Goal: Information Seeking & Learning: Check status

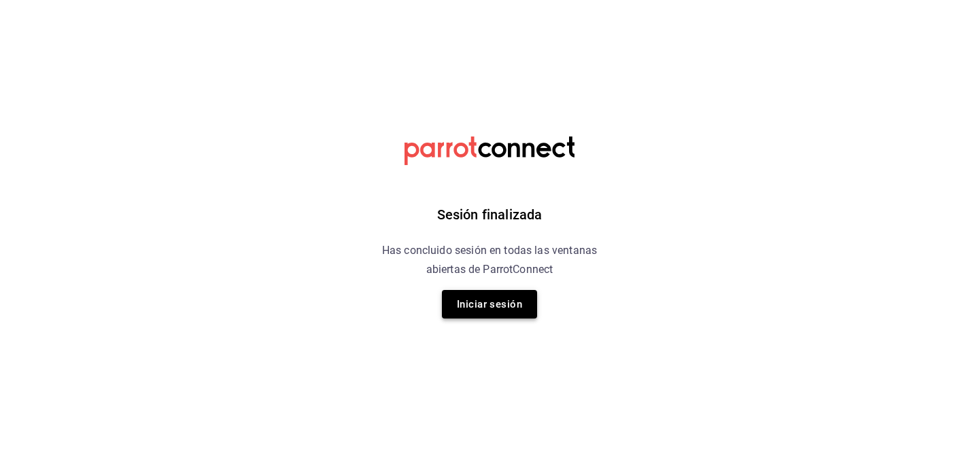
click at [503, 315] on button "Iniciar sesión" at bounding box center [489, 304] width 95 height 29
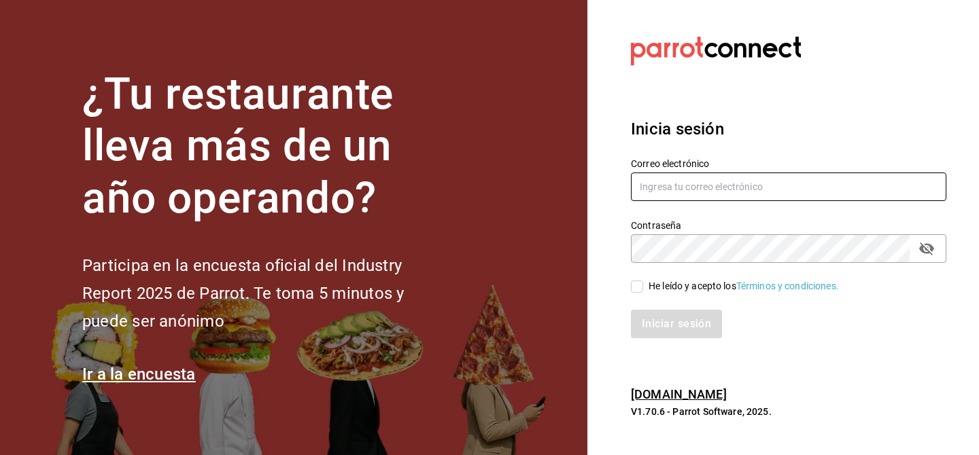
type input "[EMAIL_ADDRESS][DOMAIN_NAME]"
click at [638, 283] on input "He leído y acepto los Términos y condiciones." at bounding box center [637, 287] width 12 height 12
checkbox input "true"
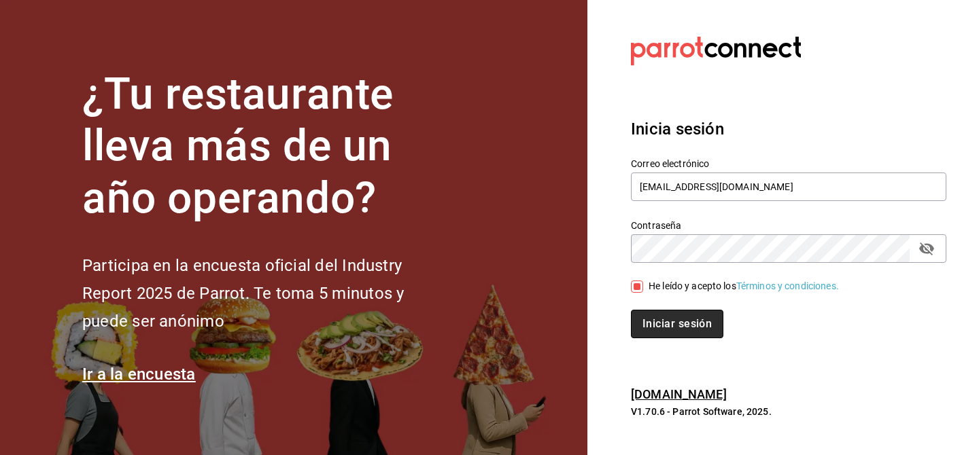
click at [650, 325] on button "Iniciar sesión" at bounding box center [677, 324] width 92 height 29
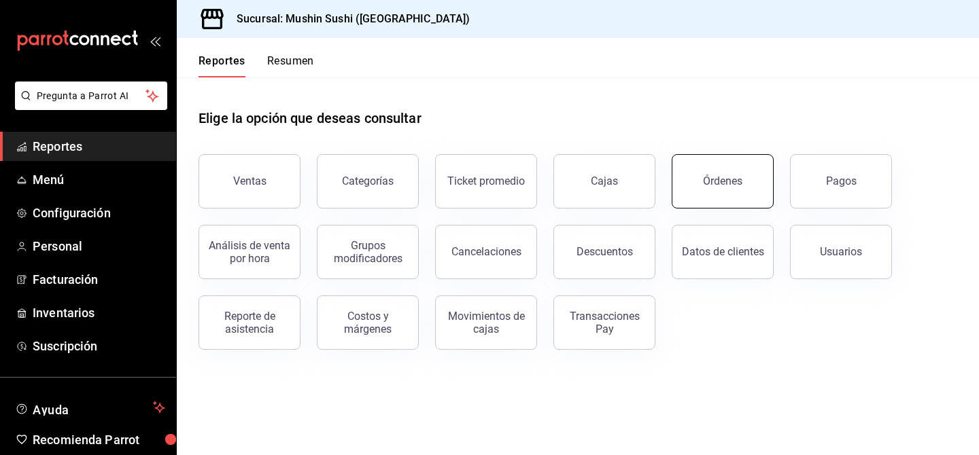
click at [707, 191] on button "Órdenes" at bounding box center [722, 181] width 102 height 54
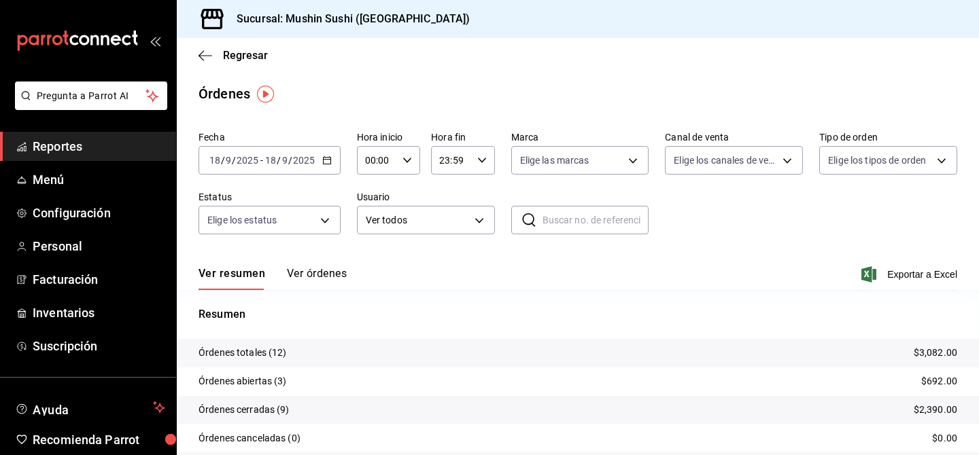
click at [324, 158] on icon "button" at bounding box center [327, 161] width 10 height 10
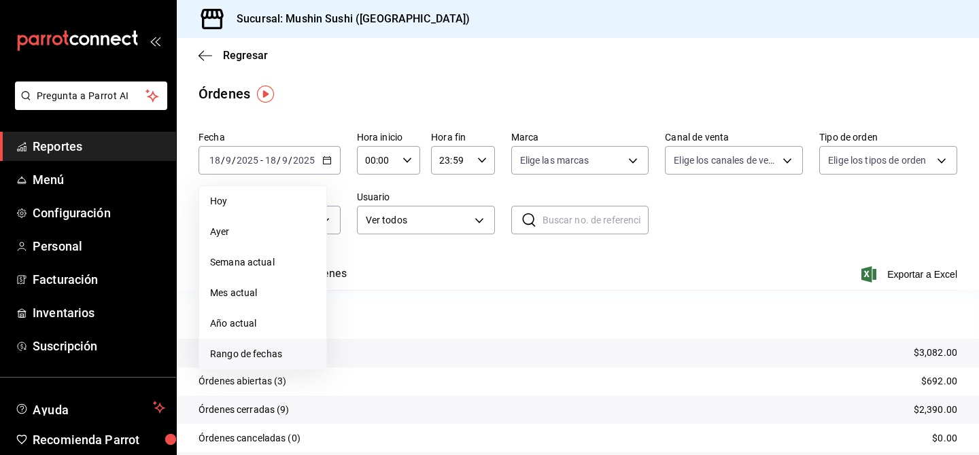
click at [287, 348] on span "Rango de fechas" at bounding box center [262, 354] width 105 height 14
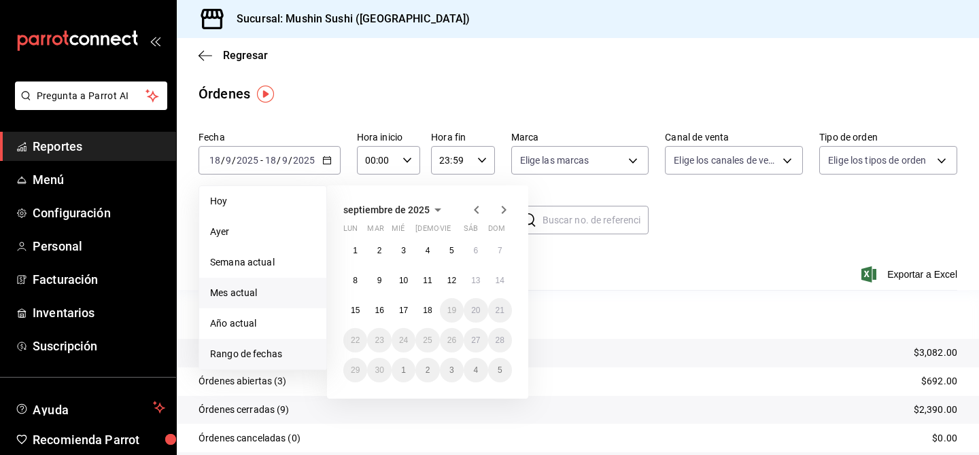
click at [270, 295] on span "Mes actual" at bounding box center [262, 293] width 105 height 14
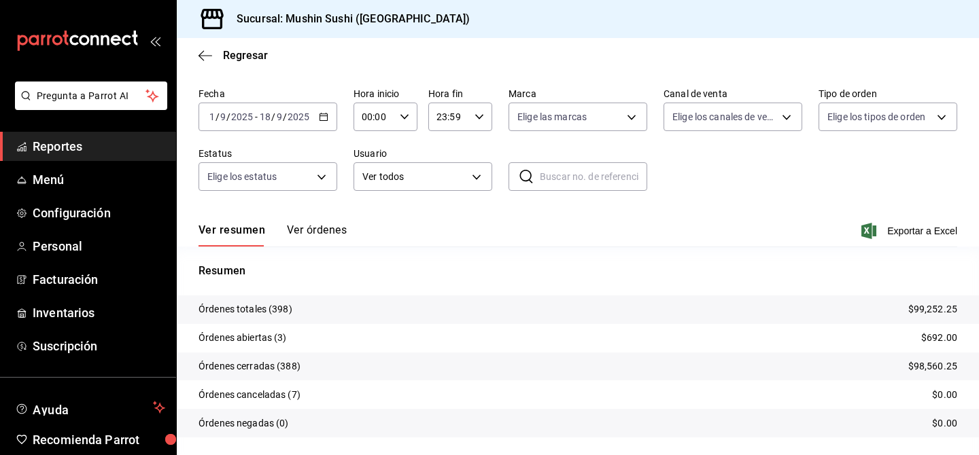
scroll to position [78, 0]
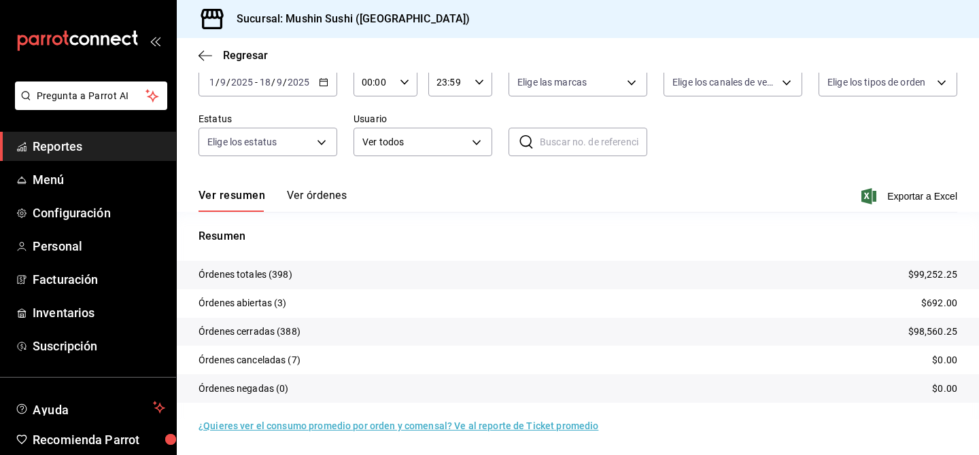
click at [430, 324] on tr "Órdenes cerradas (388) $98,560.25" at bounding box center [578, 332] width 802 height 29
click at [292, 330] on p "Órdenes cerradas (388)" at bounding box center [249, 332] width 102 height 14
click at [938, 331] on p "$98,560.25" at bounding box center [932, 332] width 49 height 14
click at [267, 326] on p "Órdenes cerradas (388)" at bounding box center [249, 332] width 102 height 14
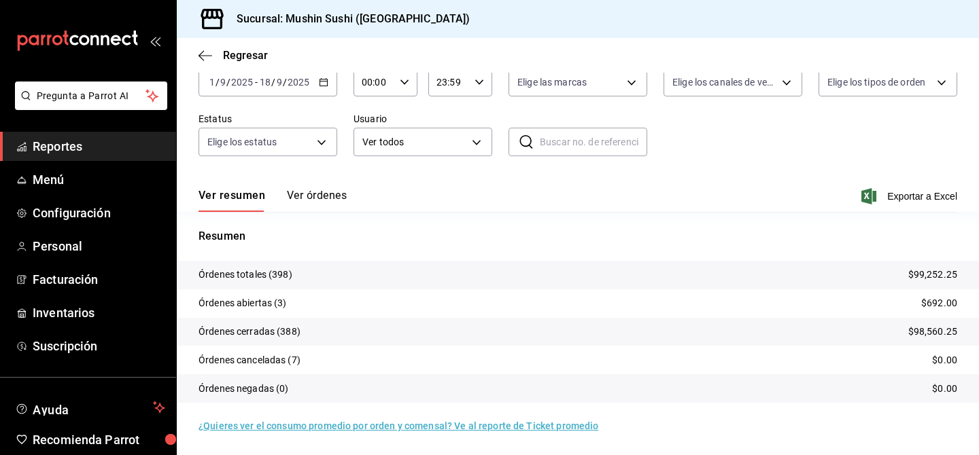
scroll to position [63, 0]
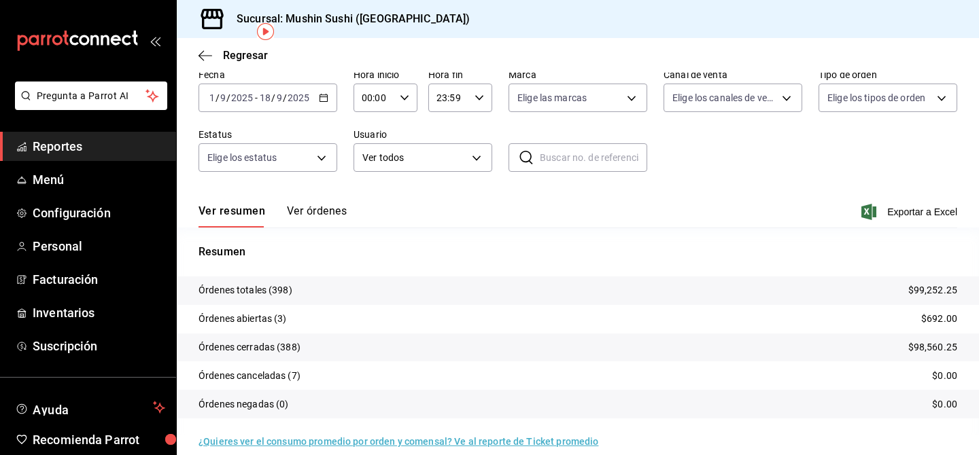
click at [319, 101] on icon "button" at bounding box center [324, 98] width 10 height 10
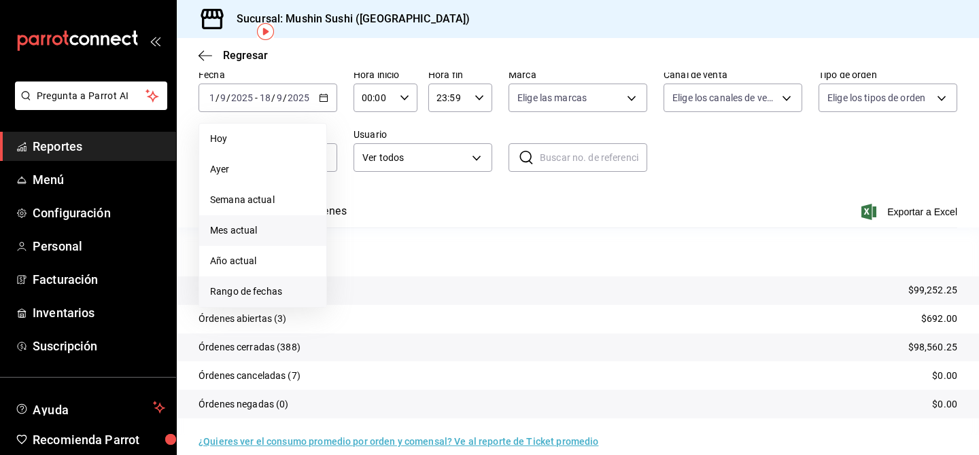
click at [270, 280] on li "Rango de fechas" at bounding box center [262, 292] width 127 height 31
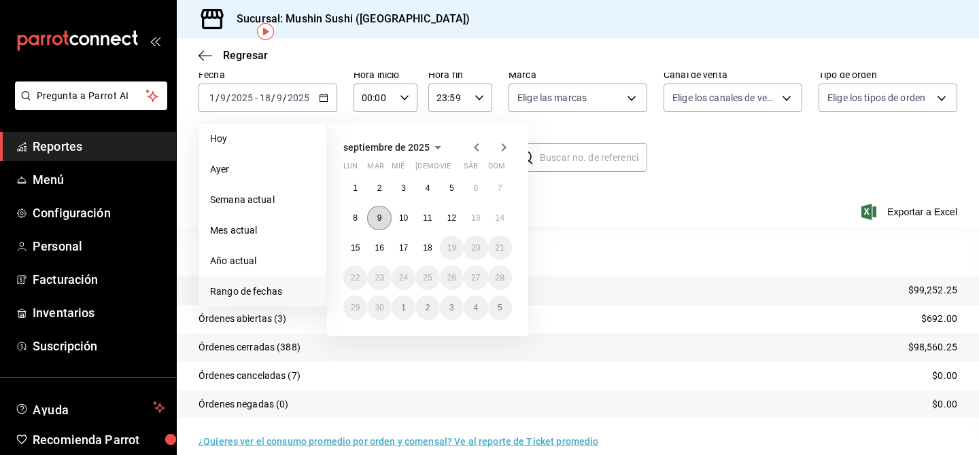
click at [381, 223] on button "9" at bounding box center [379, 218] width 24 height 24
click at [381, 223] on div "Ver resumen Ver órdenes Exportar a Excel" at bounding box center [577, 207] width 758 height 39
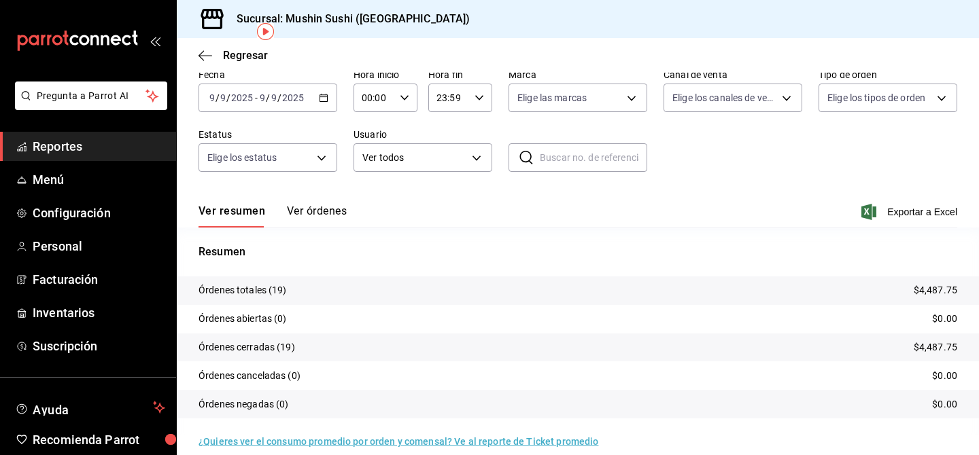
click at [274, 353] on p "Órdenes cerradas (19)" at bounding box center [246, 347] width 96 height 14
click at [323, 212] on button "Ver órdenes" at bounding box center [317, 216] width 60 height 23
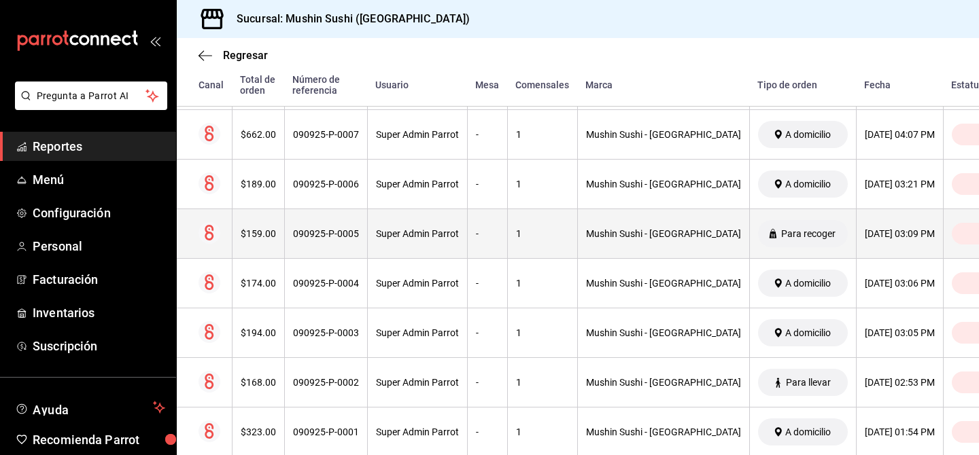
scroll to position [835, 0]
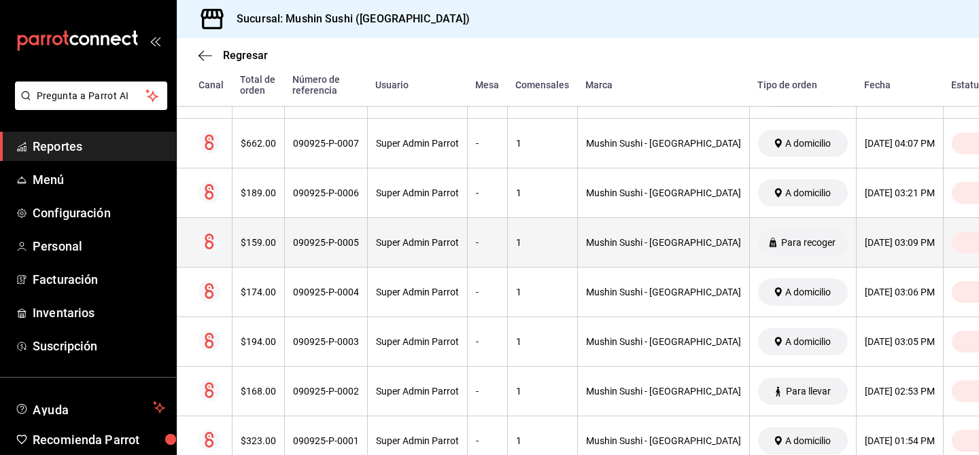
click at [709, 230] on th "Mushin Sushi - [GEOGRAPHIC_DATA]" at bounding box center [663, 243] width 172 height 50
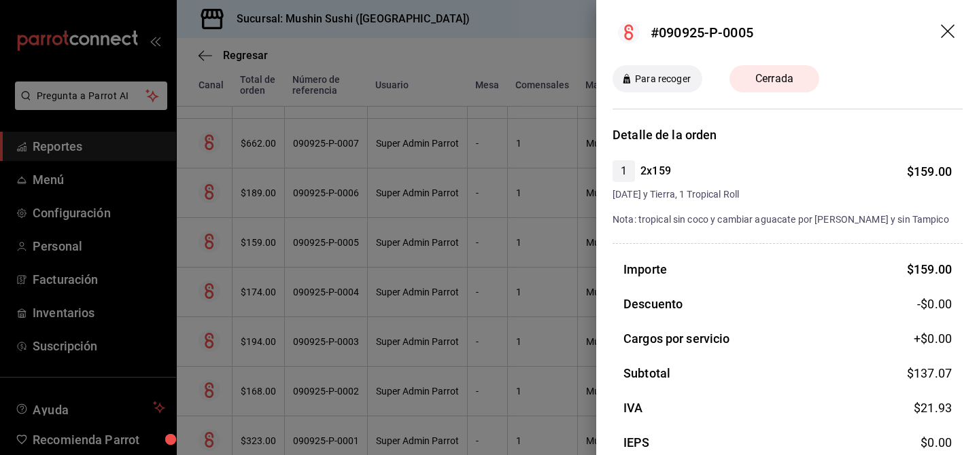
click at [576, 232] on div at bounding box center [489, 227] width 979 height 455
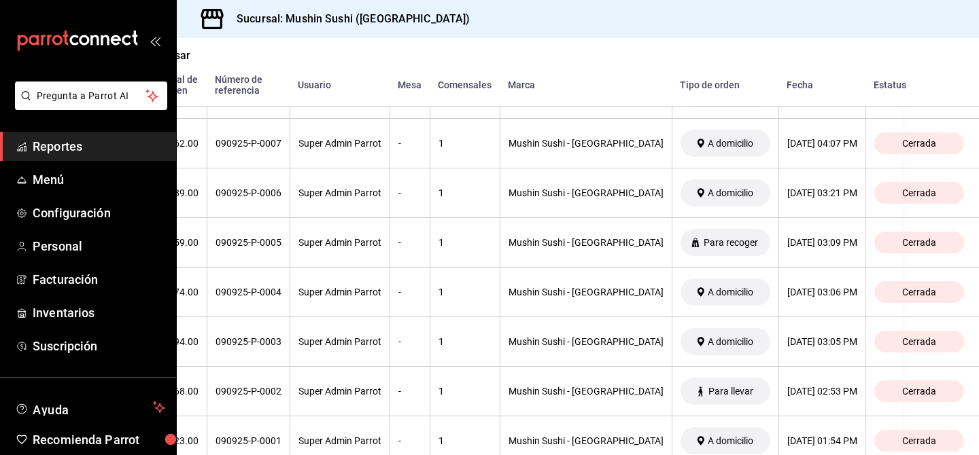
scroll to position [835, 14]
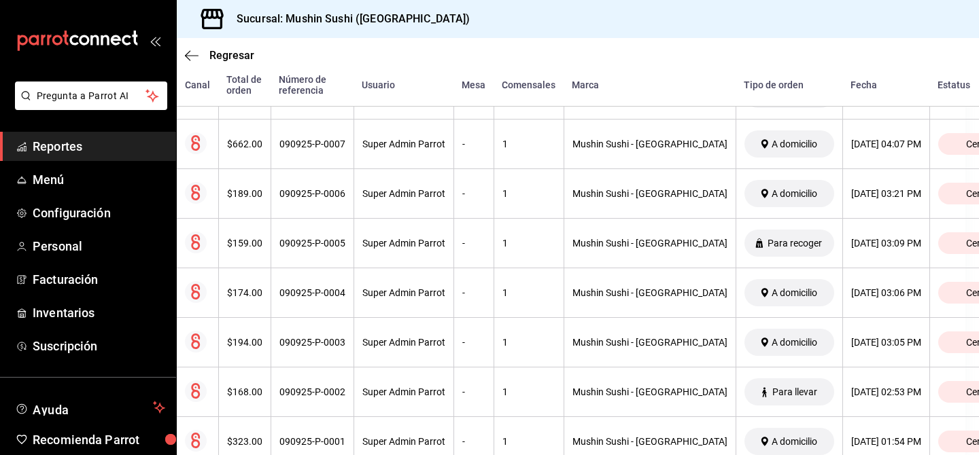
click at [182, 52] on div "Regresar" at bounding box center [564, 55] width 802 height 35
click at [188, 56] on icon "button" at bounding box center [192, 56] width 14 height 12
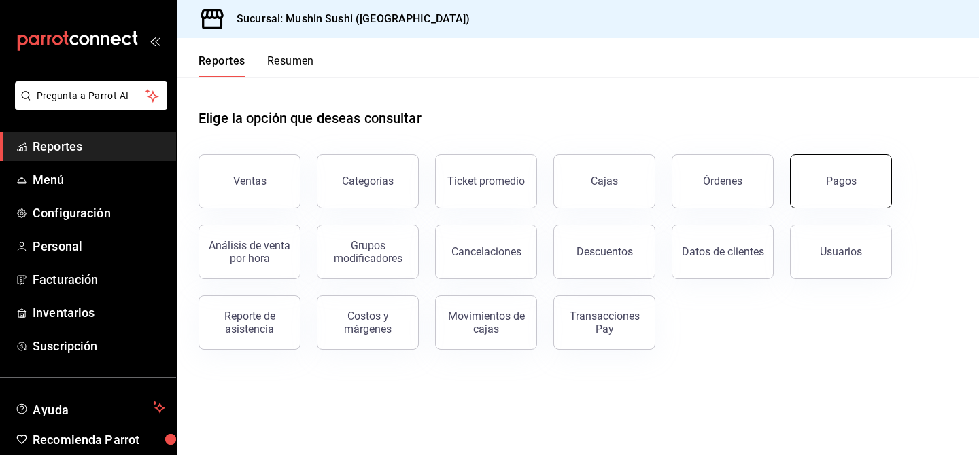
click at [853, 171] on button "Pagos" at bounding box center [841, 181] width 102 height 54
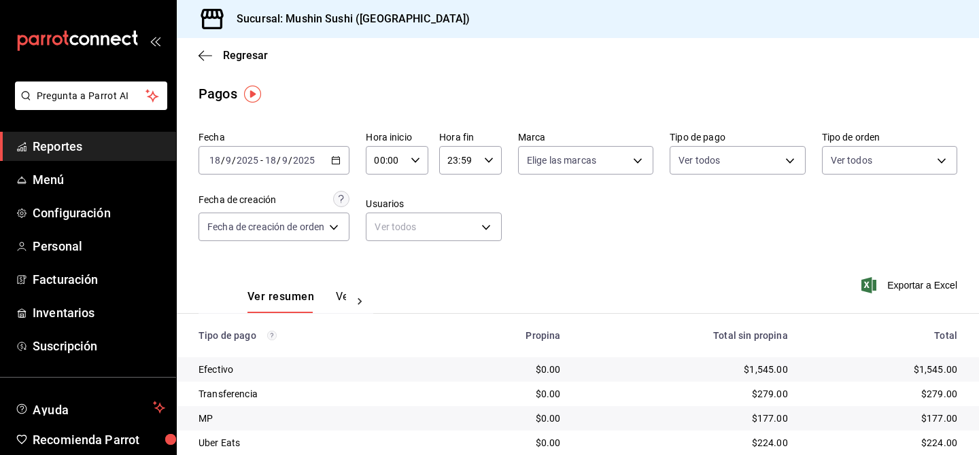
click at [338, 163] on icon "button" at bounding box center [336, 161] width 10 height 10
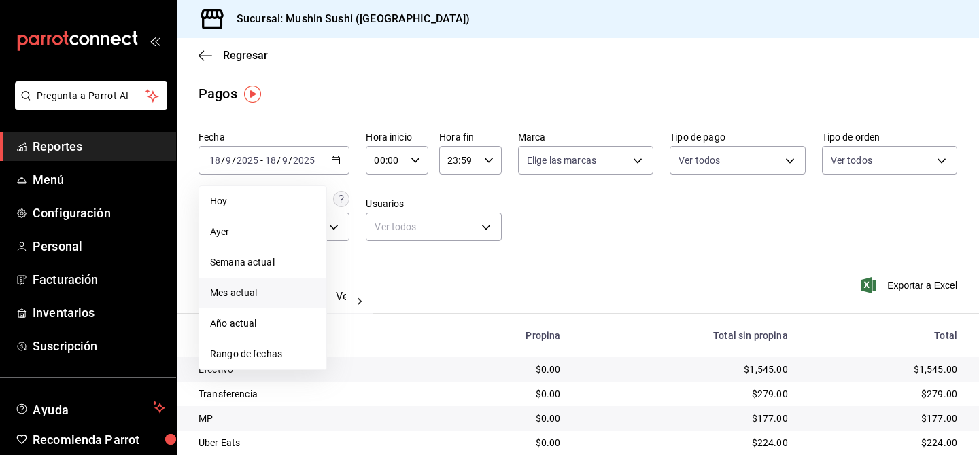
click at [268, 300] on li "Mes actual" at bounding box center [262, 293] width 127 height 31
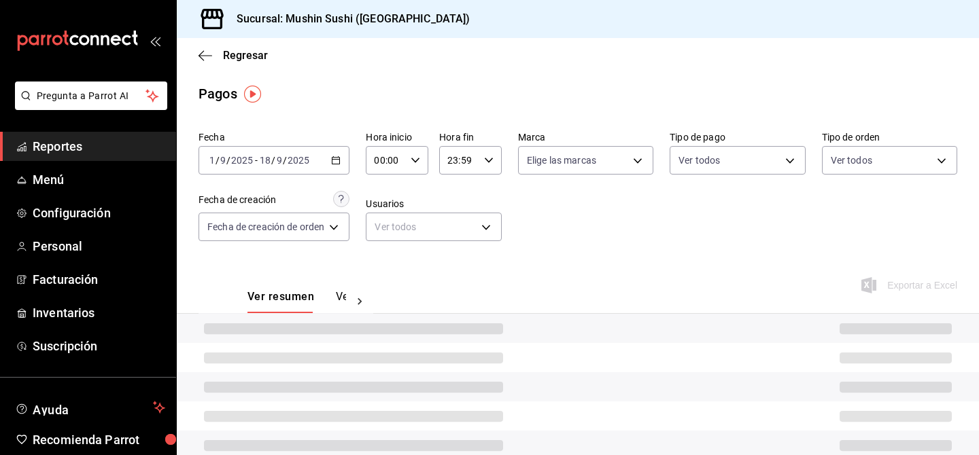
click at [339, 162] on icon "button" at bounding box center [336, 161] width 10 height 10
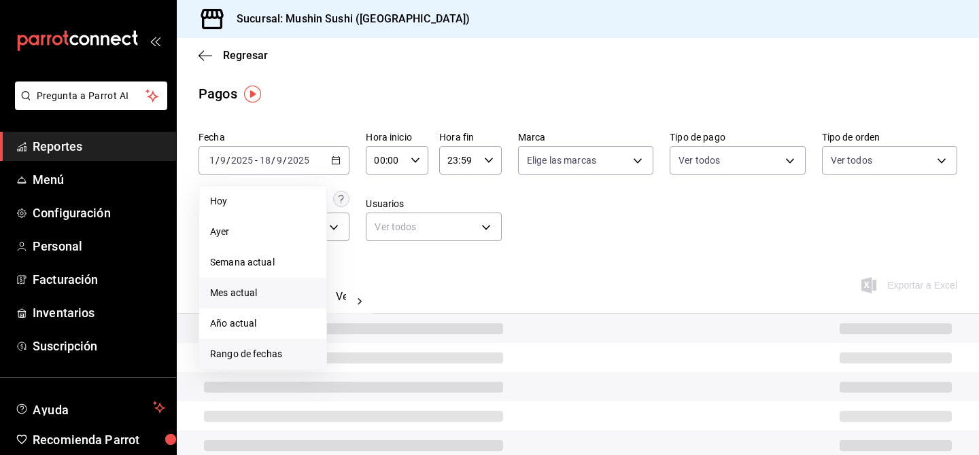
click at [298, 347] on li "Rango de fechas" at bounding box center [262, 354] width 127 height 31
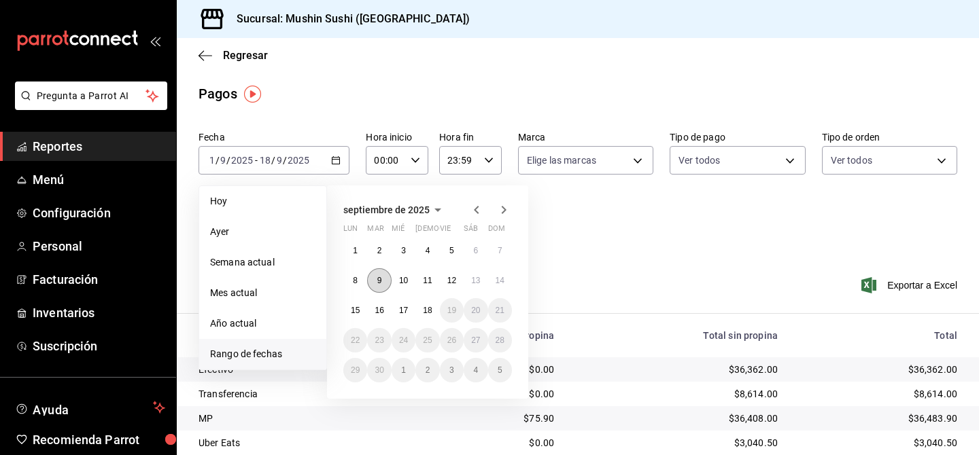
click at [385, 281] on button "9" at bounding box center [379, 280] width 24 height 24
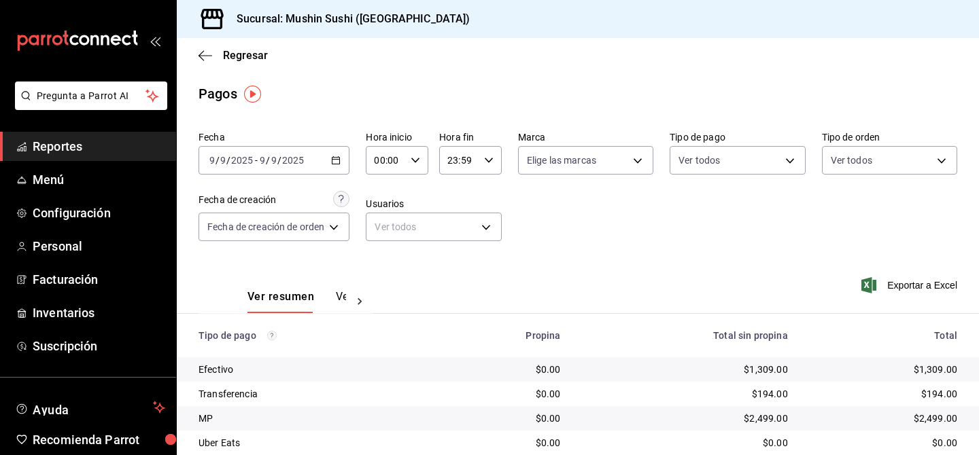
click at [347, 300] on div at bounding box center [359, 301] width 27 height 23
click at [324, 299] on button "Ver pagos" at bounding box center [321, 301] width 51 height 23
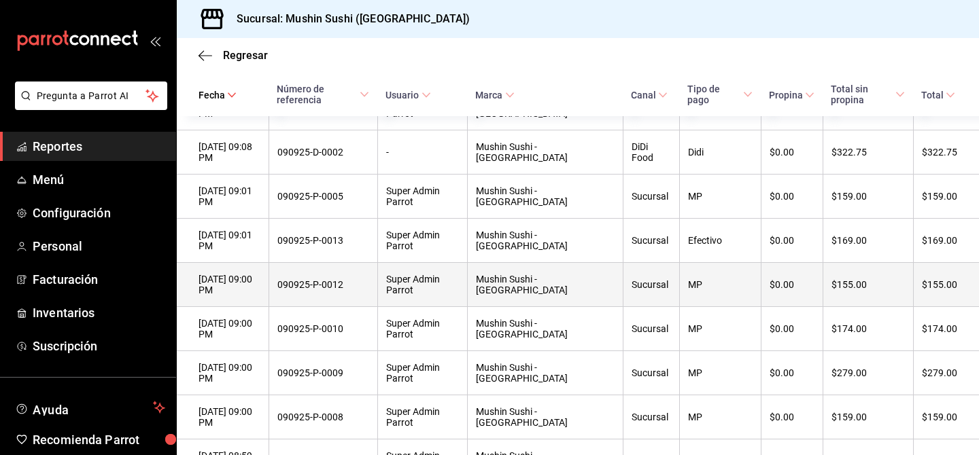
scroll to position [316, 0]
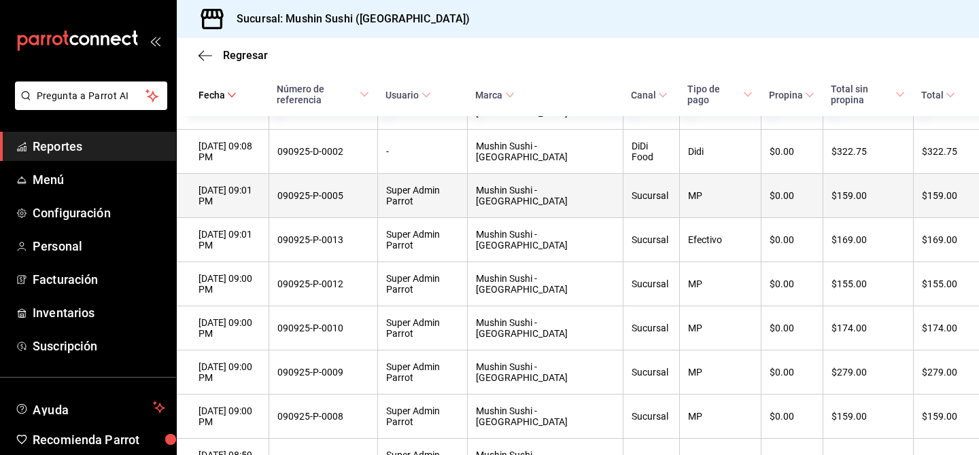
click at [713, 208] on th "MP" at bounding box center [720, 196] width 82 height 44
